Goal: Task Accomplishment & Management: Manage account settings

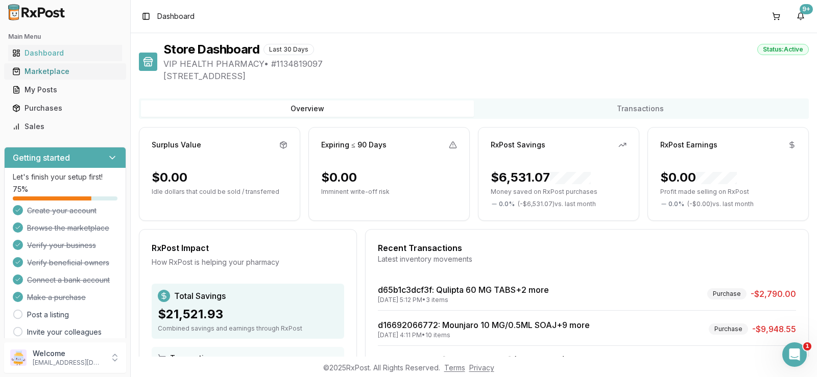
click at [34, 64] on link "Marketplace" at bounding box center [65, 71] width 114 height 18
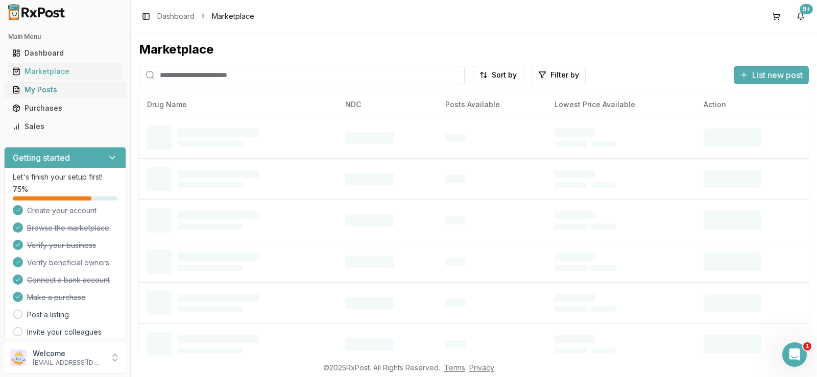
click at [39, 98] on link "My Posts" at bounding box center [65, 90] width 114 height 18
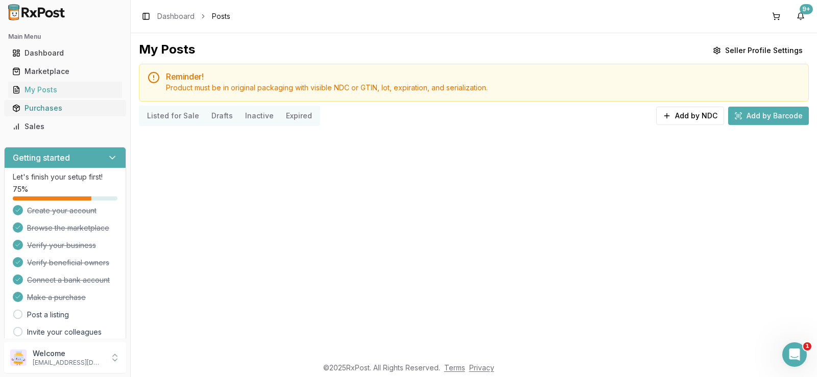
click at [38, 110] on div "Purchases" at bounding box center [65, 108] width 106 height 10
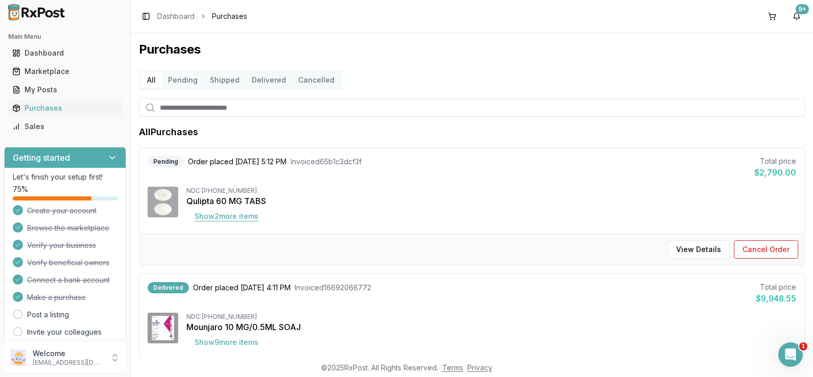
click at [217, 215] on button "Show 2 more item s" at bounding box center [226, 216] width 80 height 18
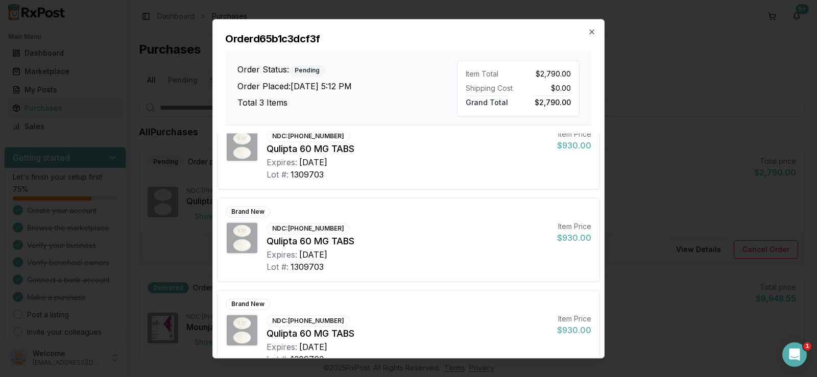
scroll to position [53, 0]
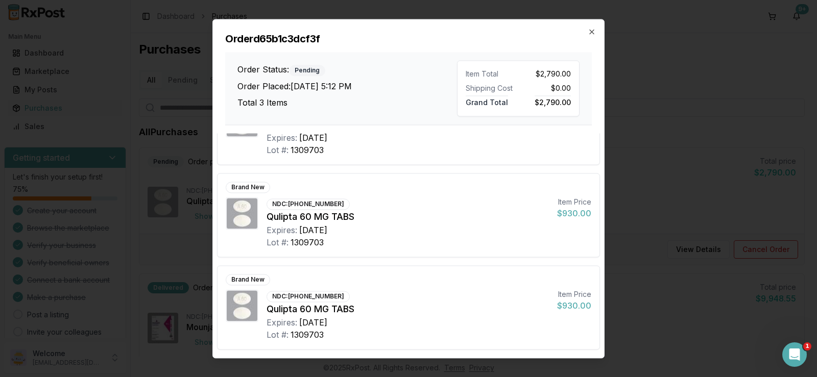
drag, startPoint x: 755, startPoint y: 213, endPoint x: 741, endPoint y: 214, distance: 13.3
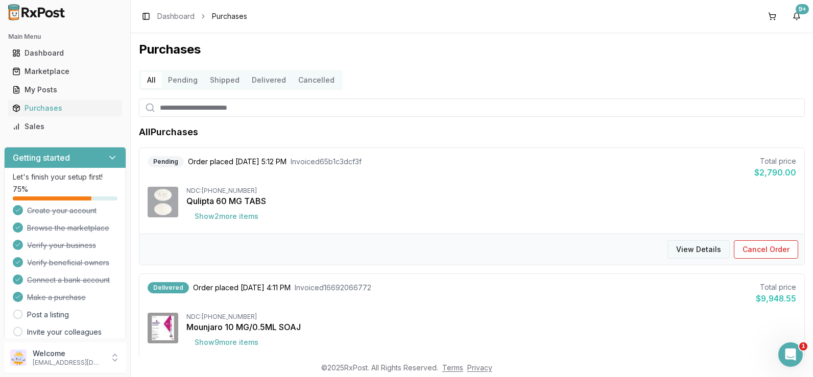
click at [715, 248] on button "View Details" at bounding box center [698, 249] width 62 height 18
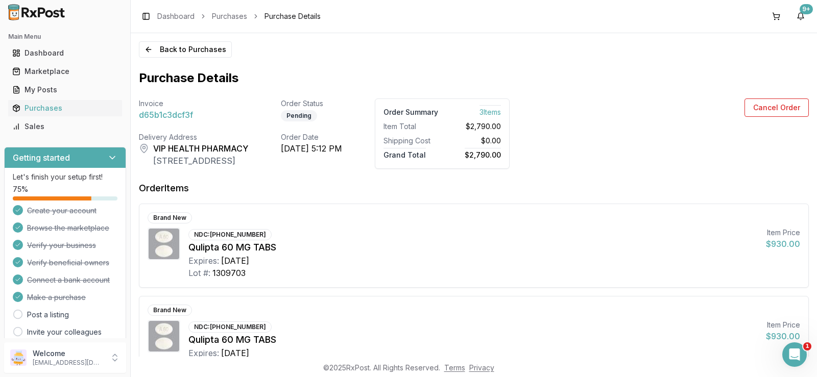
click at [510, 143] on div "Order Summary 3 Item s Item Total $2,790.00 Shipping Cost $0.00 Grand Total $2,…" at bounding box center [442, 134] width 135 height 70
click at [30, 106] on div "Purchases" at bounding box center [65, 108] width 106 height 10
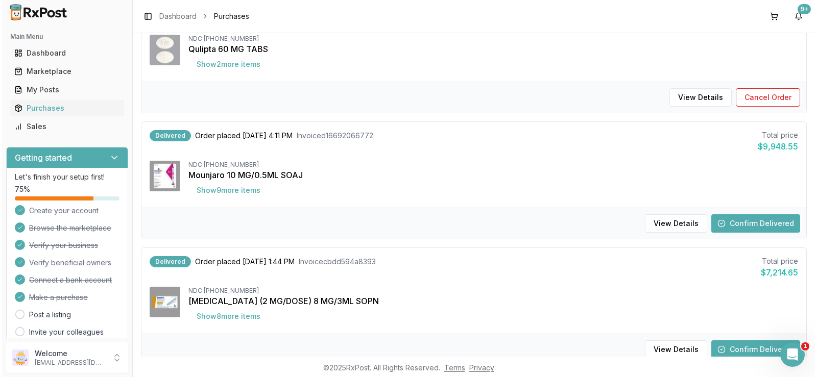
scroll to position [153, 0]
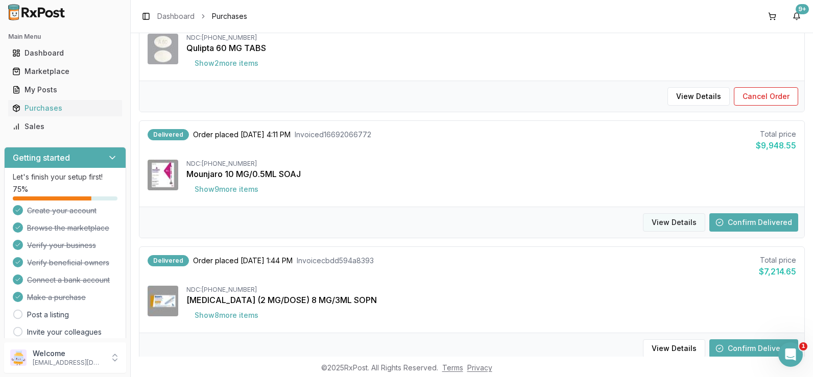
click at [691, 219] on button "View Details" at bounding box center [674, 222] width 62 height 18
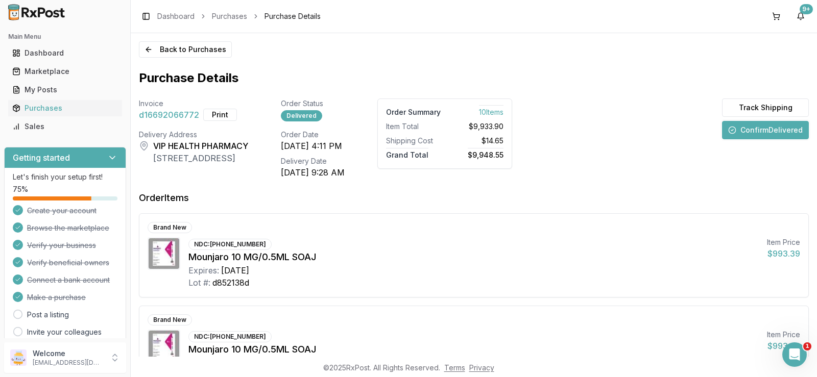
click at [167, 115] on span "d16692066772" at bounding box center [169, 115] width 60 height 12
click at [212, 110] on button "Print" at bounding box center [220, 115] width 34 height 12
